Goal: Transaction & Acquisition: Purchase product/service

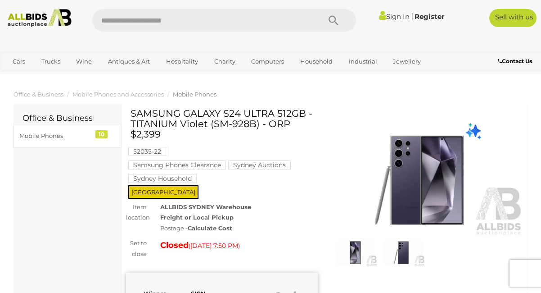
click at [59, 24] on img at bounding box center [39, 18] width 71 height 18
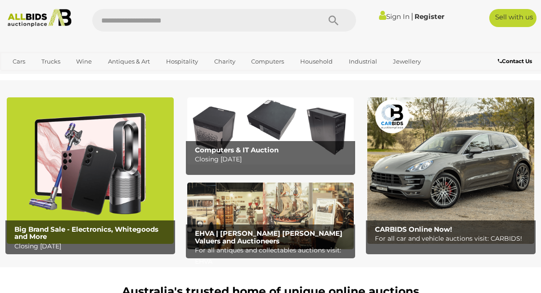
click at [129, 174] on img at bounding box center [90, 170] width 167 height 146
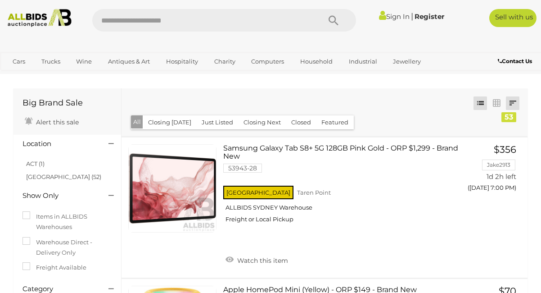
click at [515, 100] on link at bounding box center [513, 103] width 14 height 14
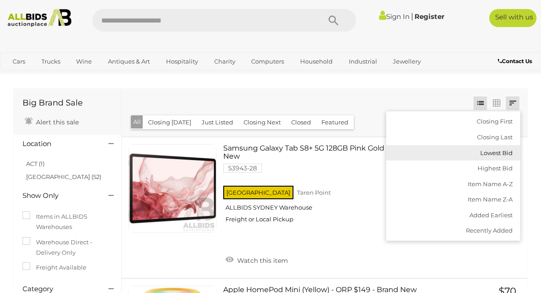
click at [482, 152] on link "Lowest Bid" at bounding box center [453, 153] width 134 height 16
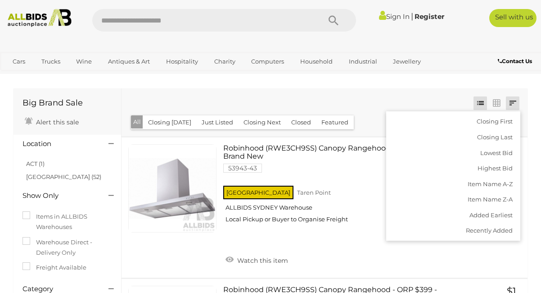
click at [395, 97] on div "Closing First Closing Last Lowest Bid Highest Bid Item Name A-Z Item Name Z-A A…" at bounding box center [325, 112] width 406 height 48
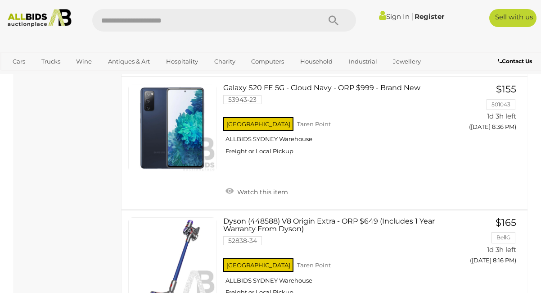
scroll to position [2975, 0]
